Goal: Find specific page/section: Find specific page/section

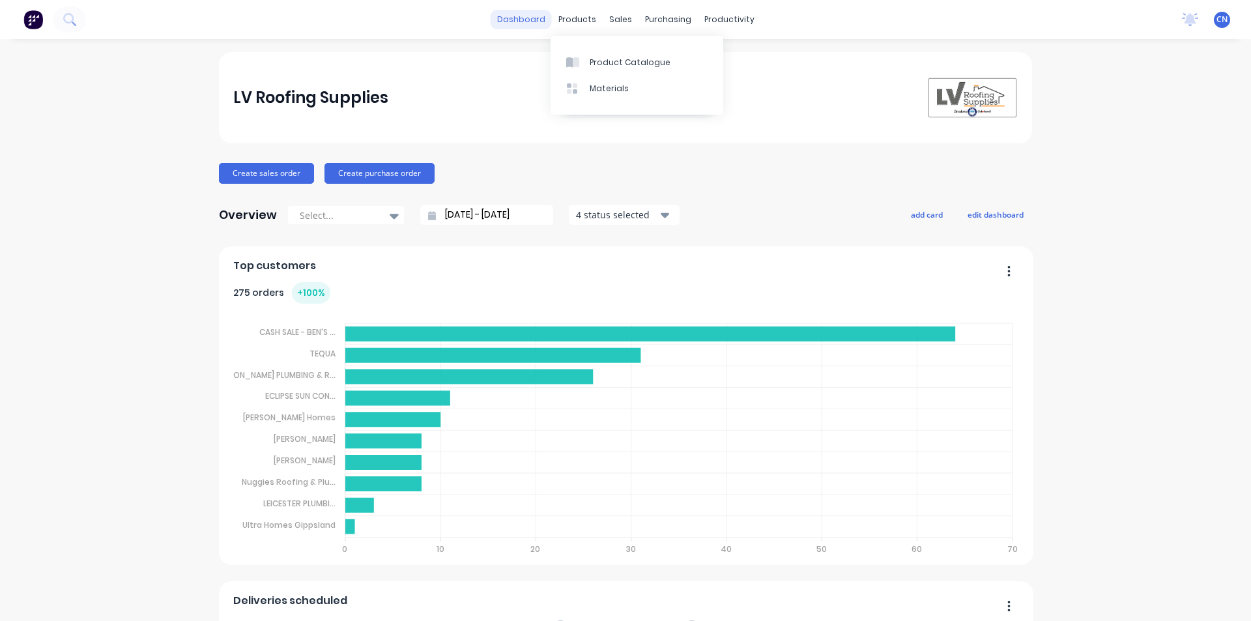
click at [521, 20] on link "dashboard" at bounding box center [521, 20] width 61 height 20
click at [730, 60] on div "Workflow" at bounding box center [747, 63] width 39 height 12
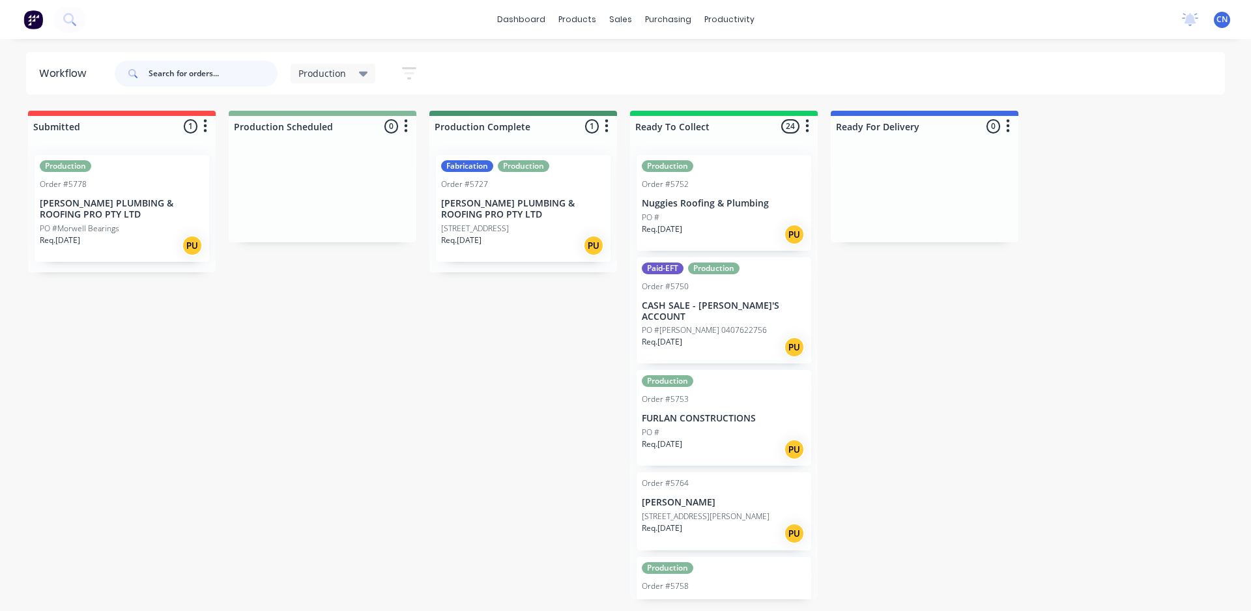
click at [261, 71] on input "text" at bounding box center [213, 74] width 129 height 26
click at [174, 186] on div "Order #5778" at bounding box center [122, 185] width 164 height 12
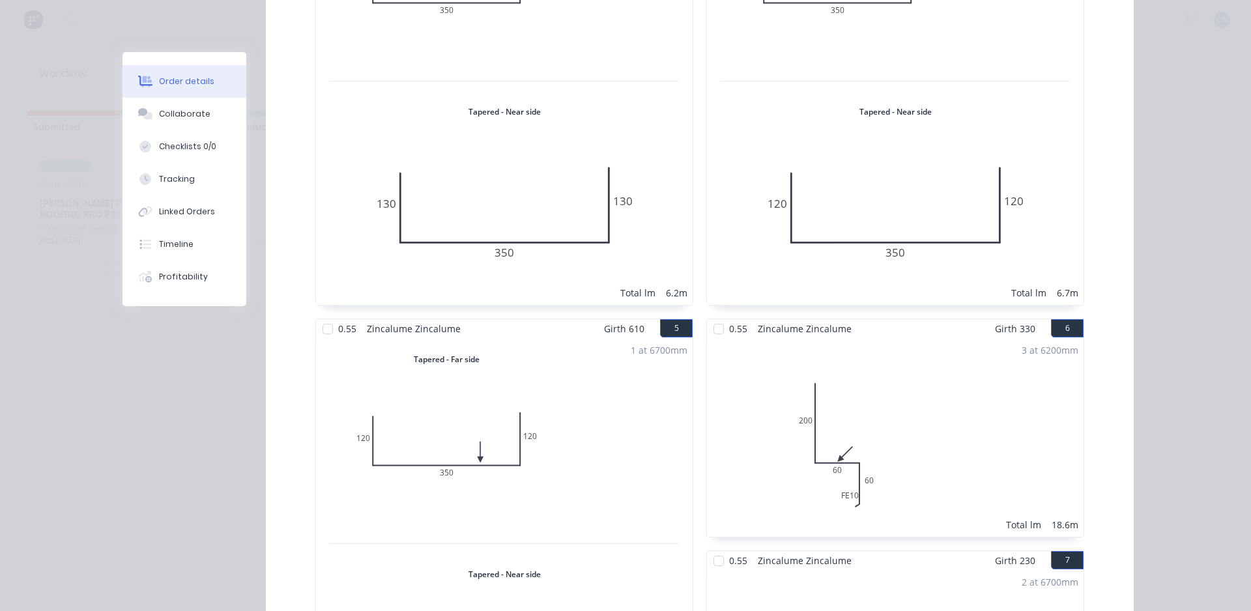
scroll to position [977, 0]
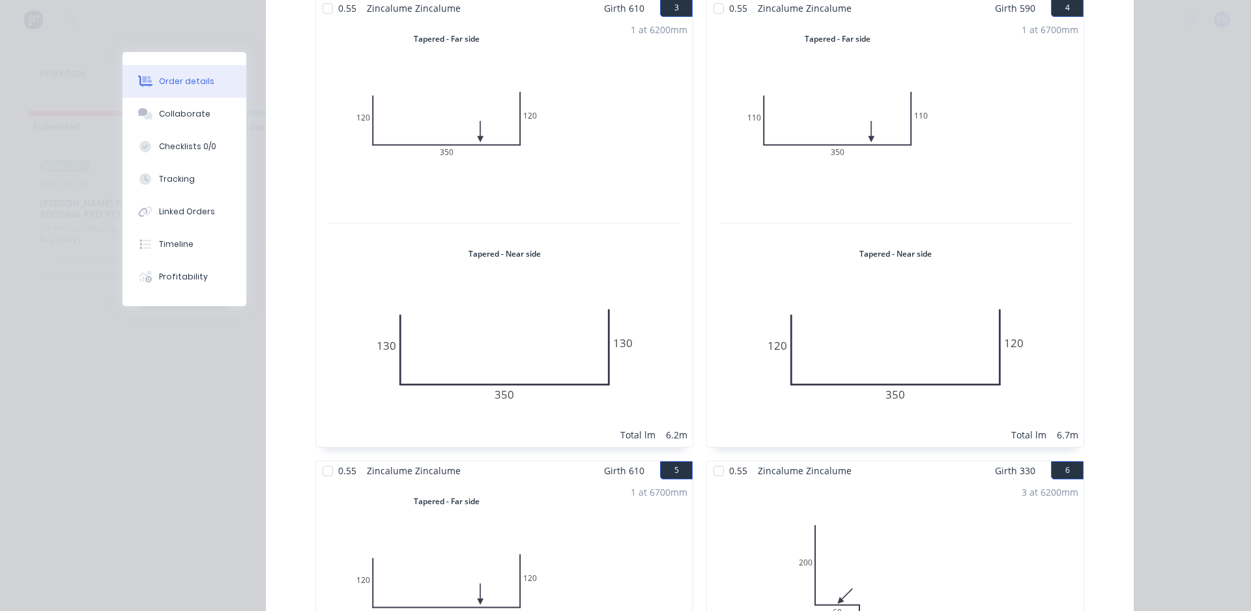
click at [84, 63] on div "Order details Collaborate Checklists 0/0 Tracking Linked Orders Timeline Profit…" at bounding box center [625, 305] width 1251 height 611
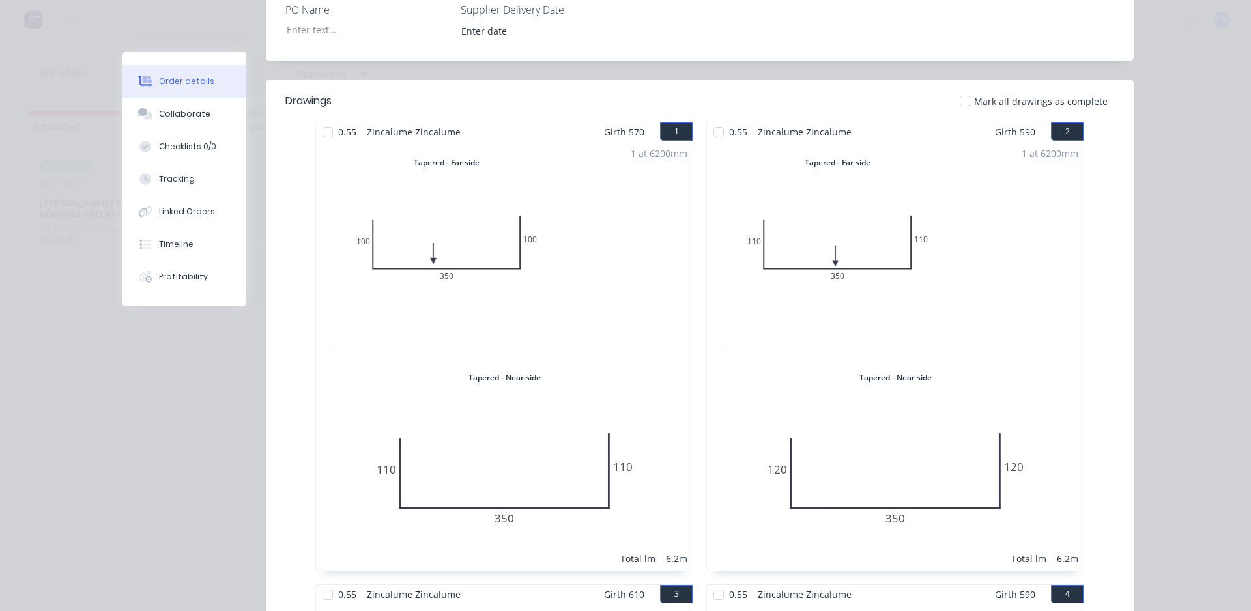
scroll to position [0, 0]
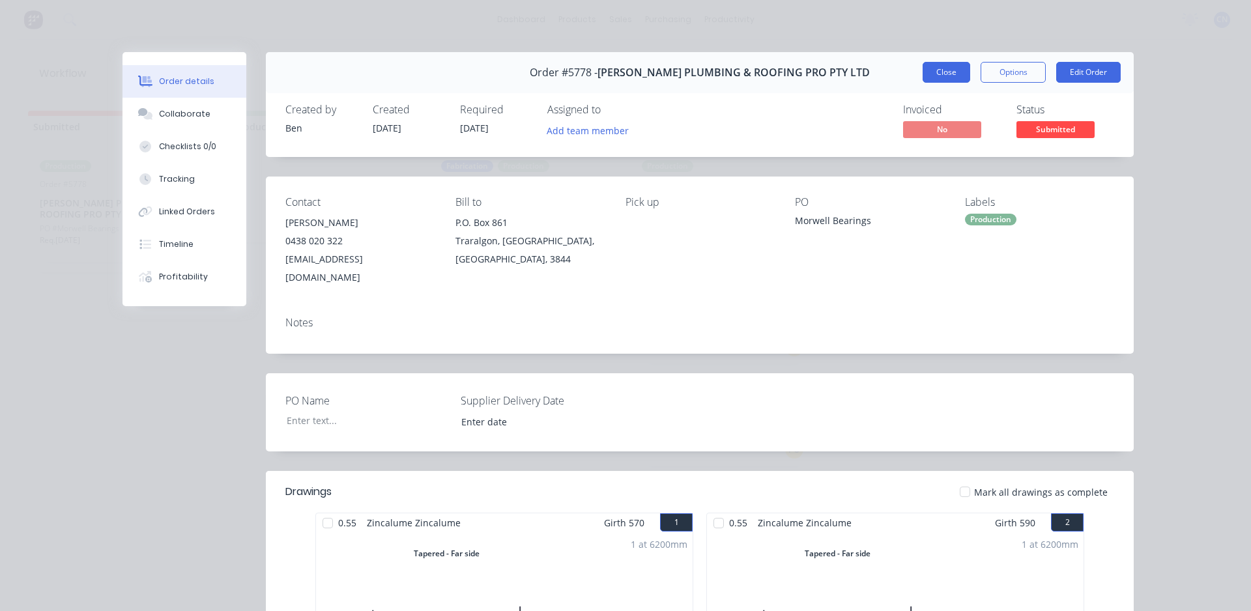
click at [927, 79] on button "Close" at bounding box center [947, 72] width 48 height 21
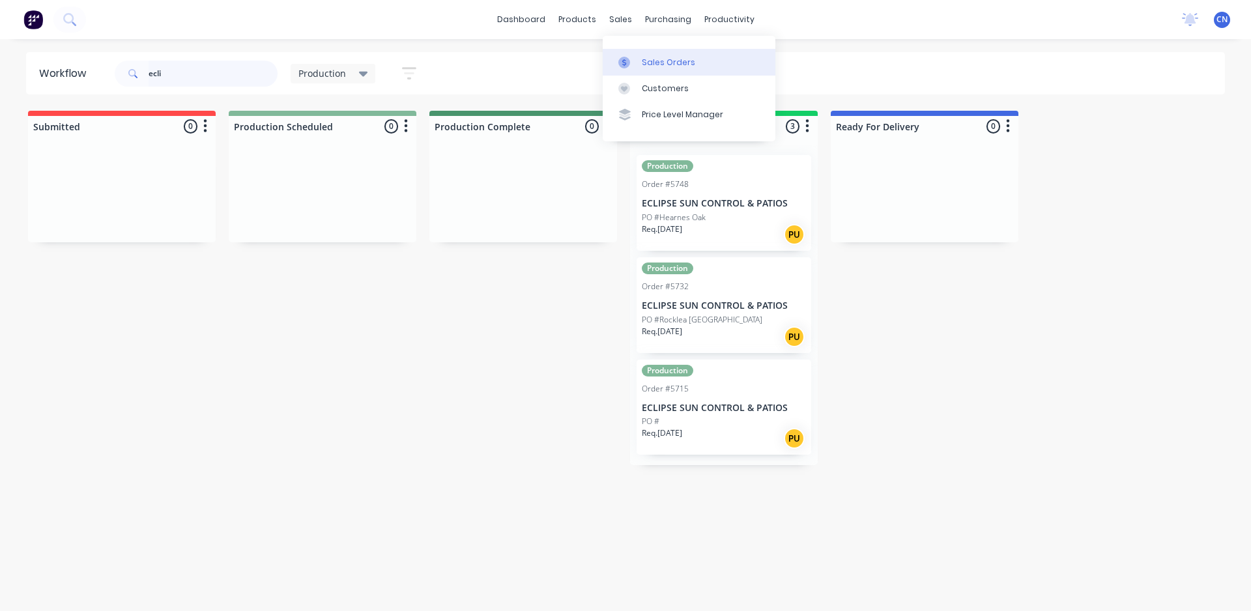
type input "ecli"
click at [631, 66] on div at bounding box center [628, 63] width 20 height 12
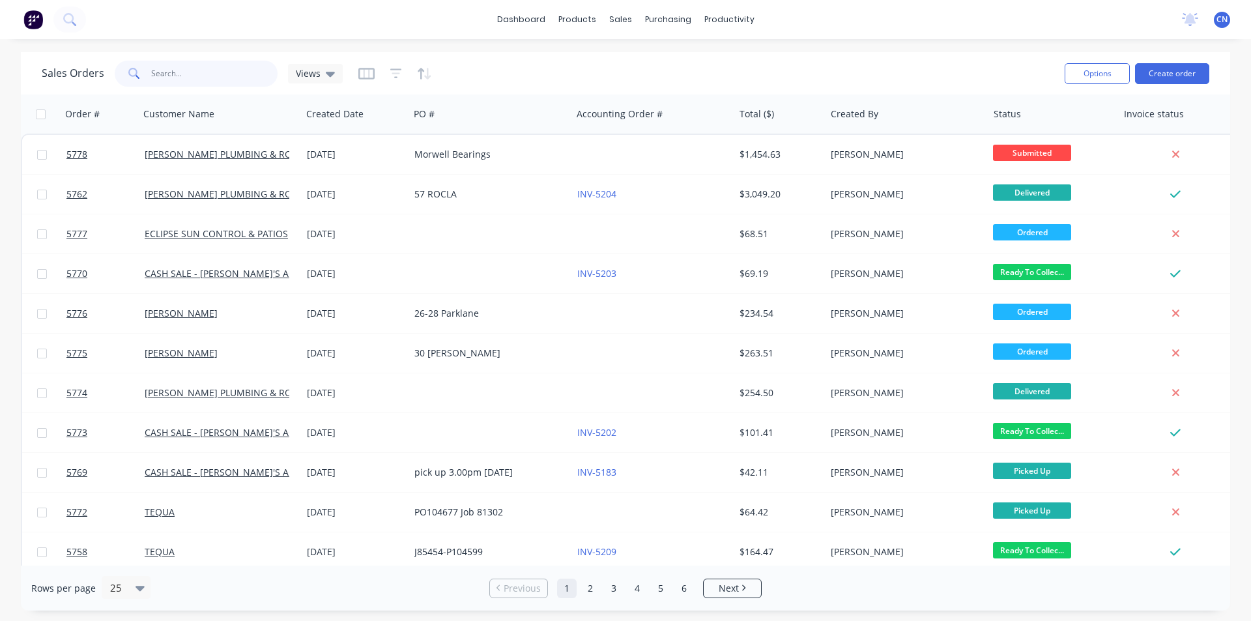
click at [152, 72] on input "text" at bounding box center [214, 74] width 127 height 26
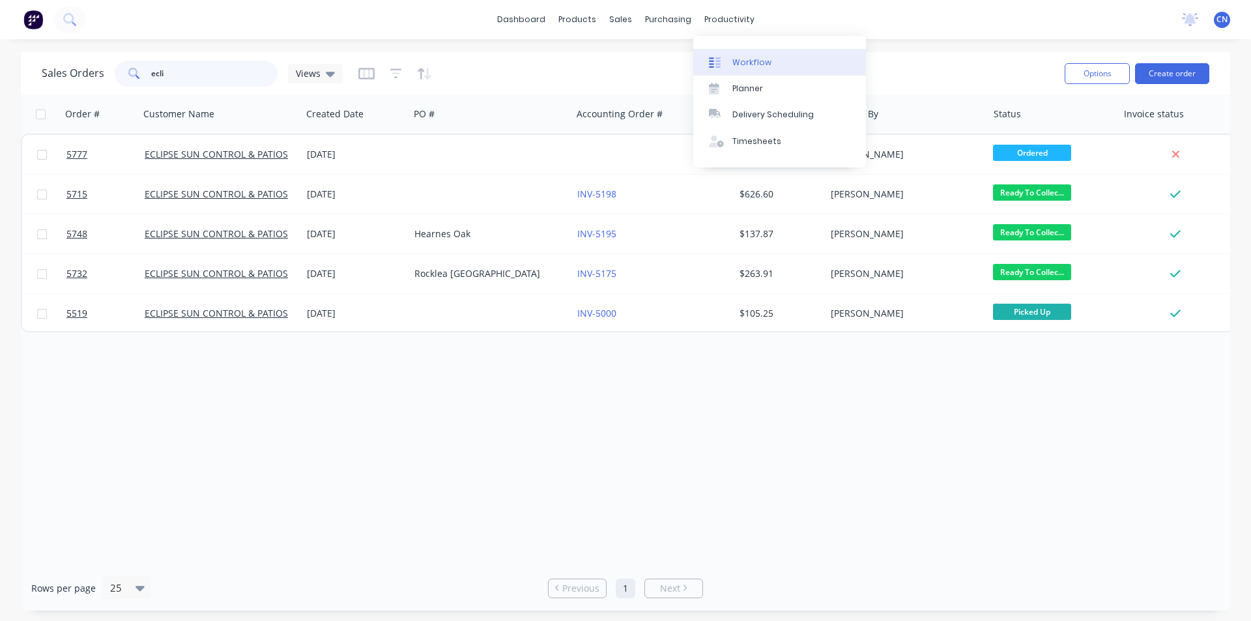
type input "ecli"
click at [731, 59] on link "Workflow" at bounding box center [779, 62] width 173 height 26
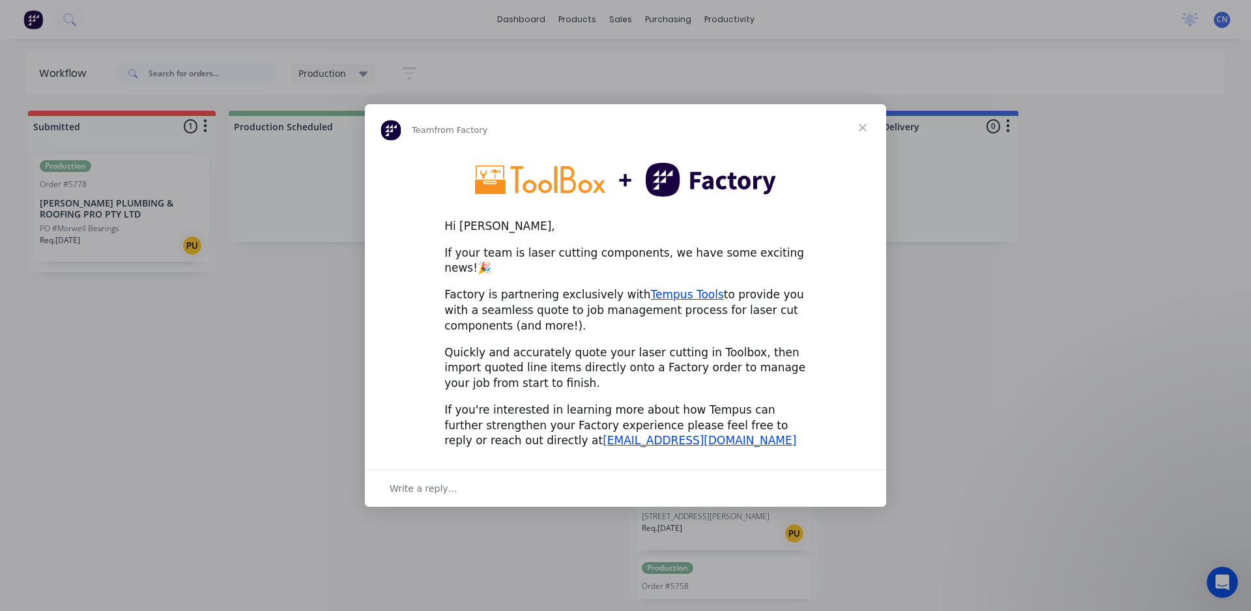
click at [859, 138] on span "Close" at bounding box center [862, 127] width 47 height 47
